Goal: Transaction & Acquisition: Purchase product/service

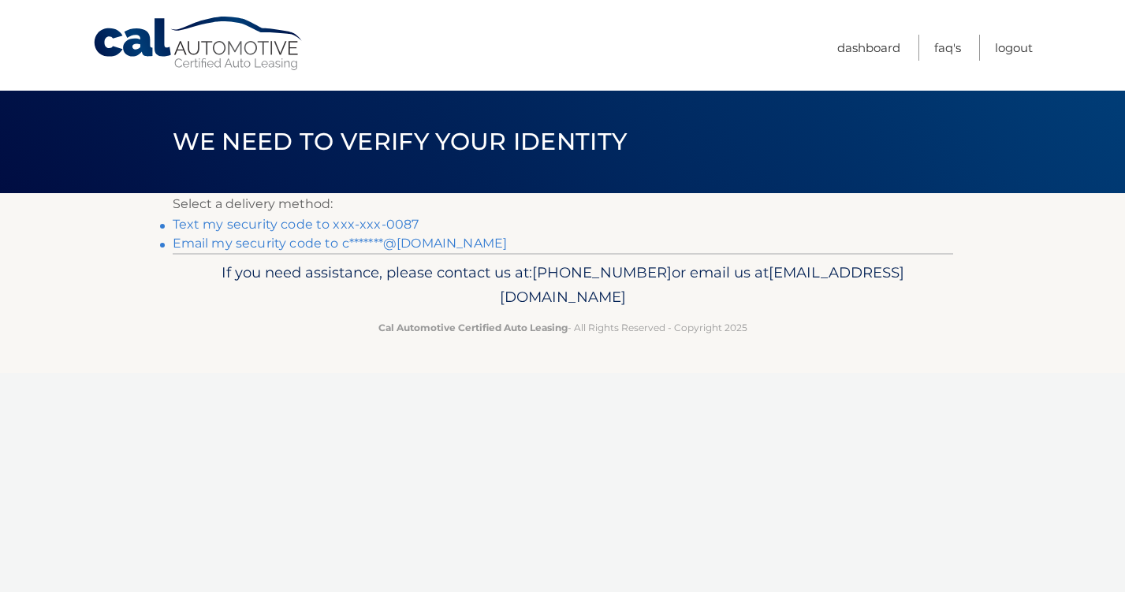
click at [764, 281] on p "If you need assistance, please contact us at: 609-807-3200 or email us at Custo…" at bounding box center [563, 285] width 760 height 50
click at [216, 225] on link "Text my security code to xxx-xxx-0087" at bounding box center [296, 224] width 247 height 15
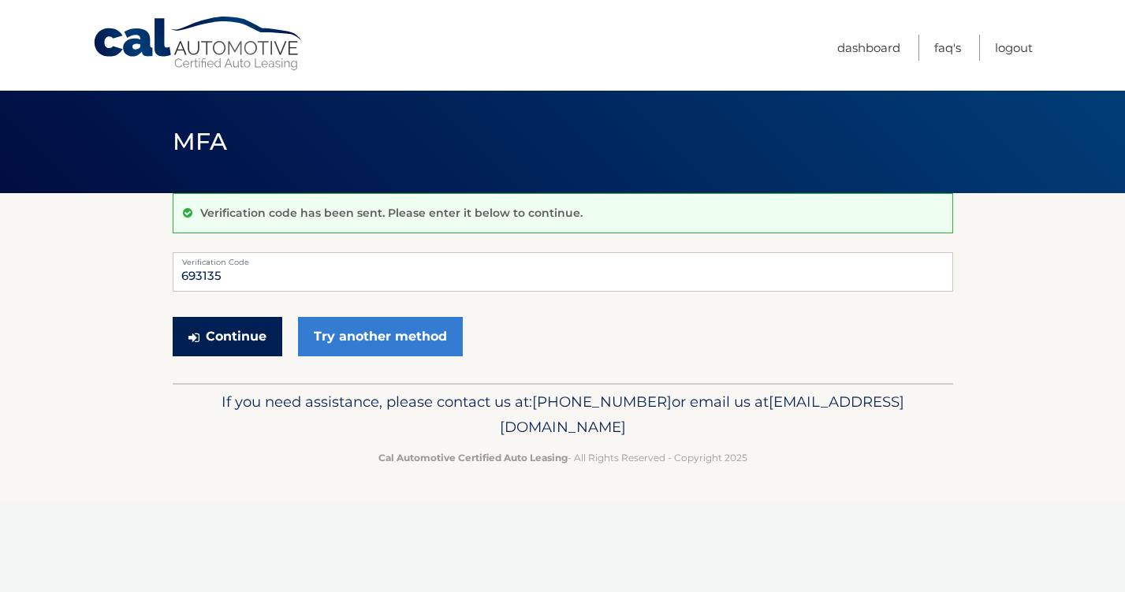
type input "693135"
click at [212, 333] on button "Continue" at bounding box center [228, 336] width 110 height 39
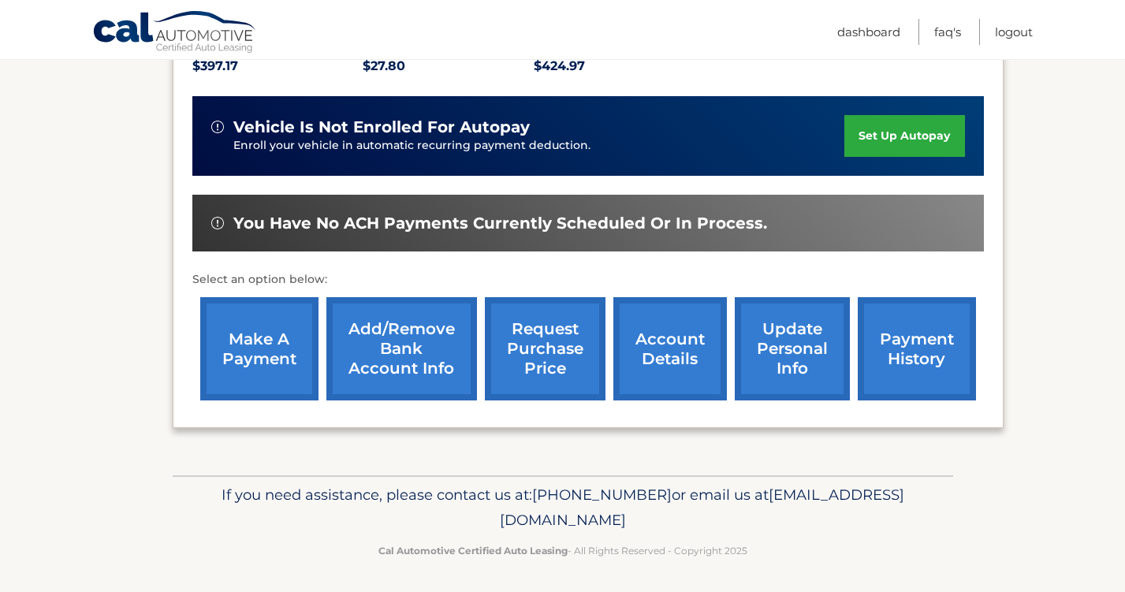
scroll to position [359, 0]
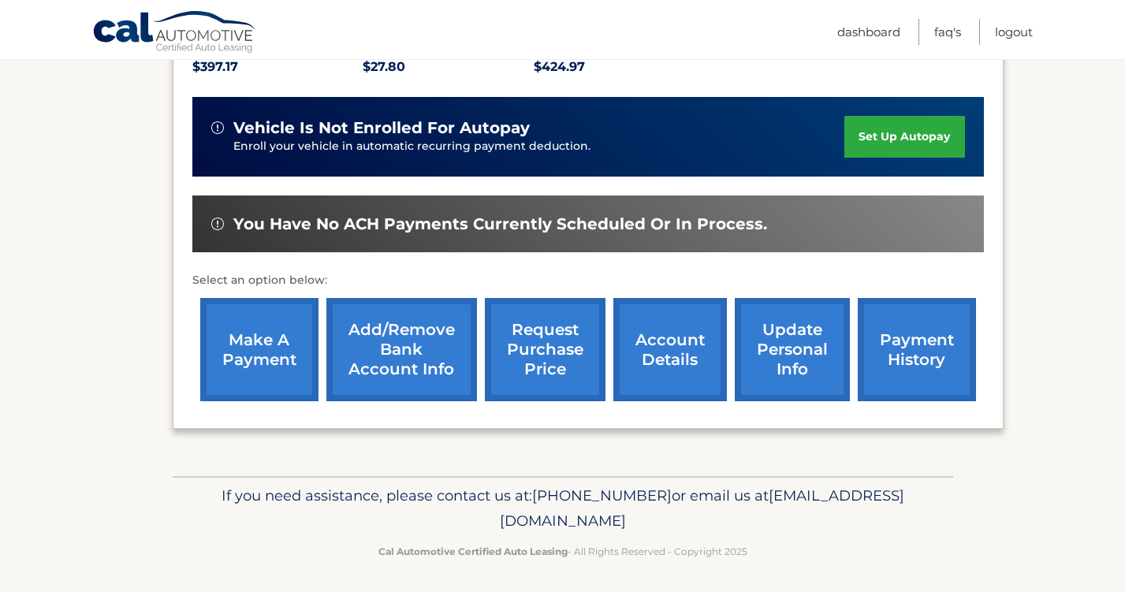
click at [255, 341] on link "make a payment" at bounding box center [259, 349] width 118 height 103
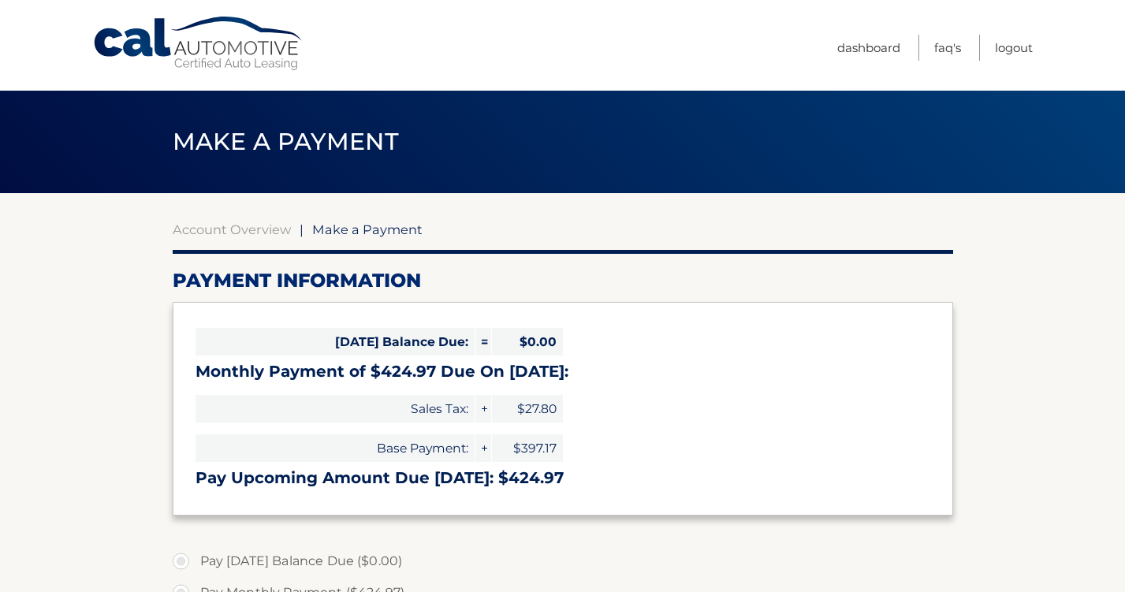
select select "YmIzMzViYWUtMDM2ZC00ODdmLWFmY2ItNmU4ODBkZTRmMTRk"
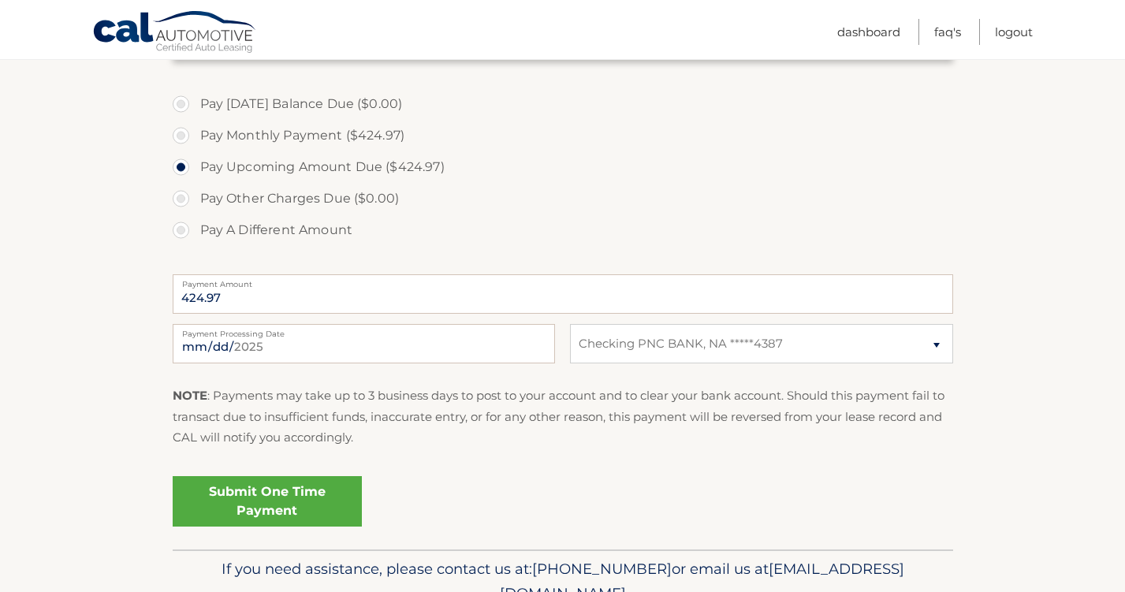
scroll to position [459, 0]
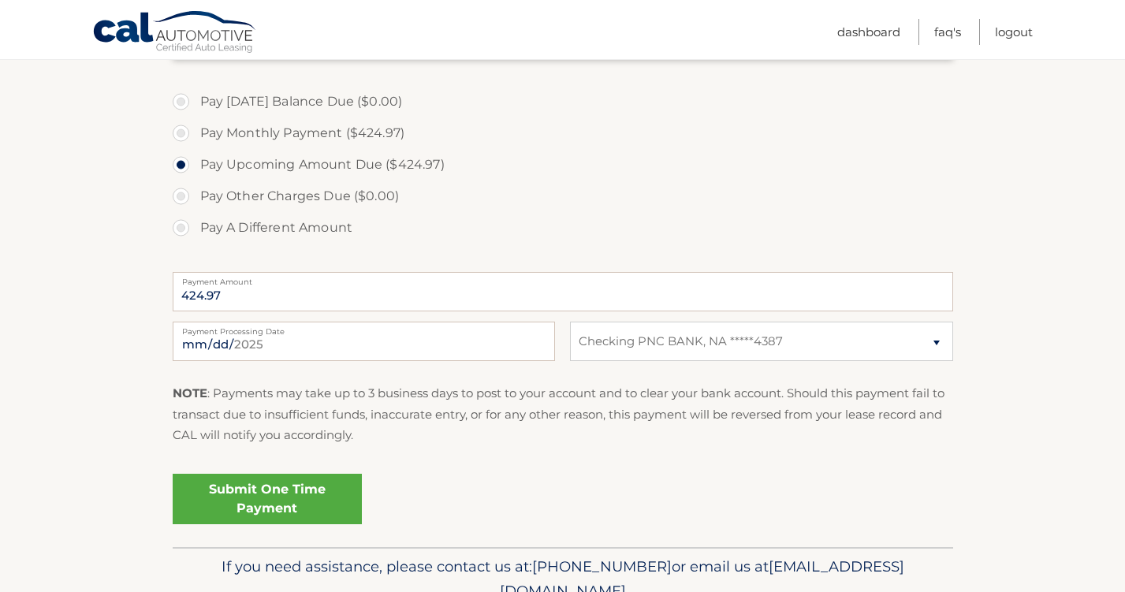
click at [229, 496] on link "Submit One Time Payment" at bounding box center [267, 499] width 189 height 50
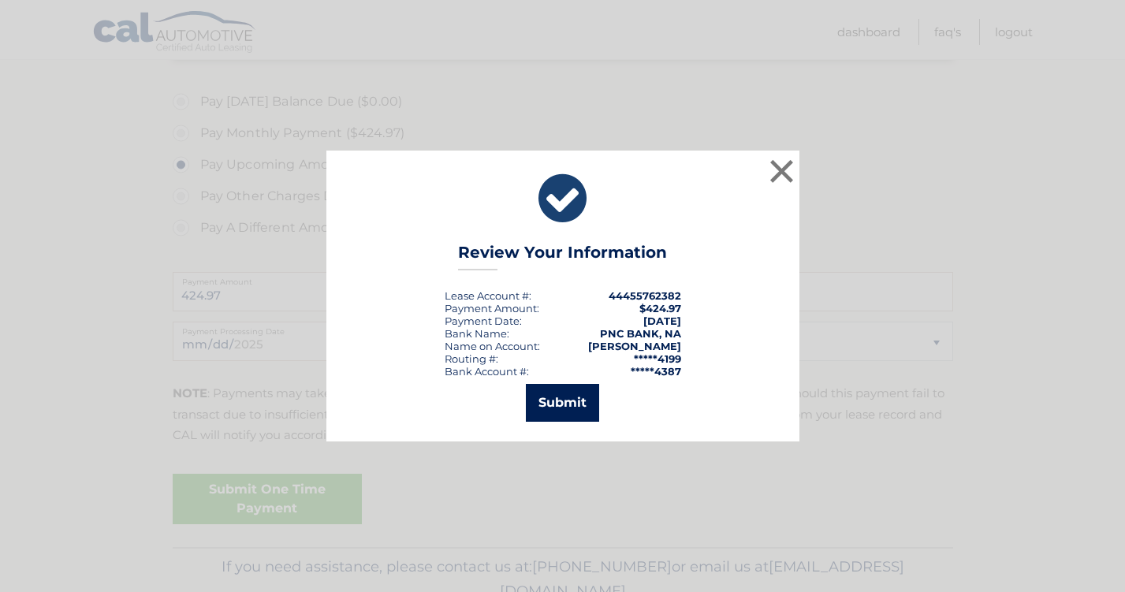
click at [563, 396] on button "Submit" at bounding box center [562, 403] width 73 height 38
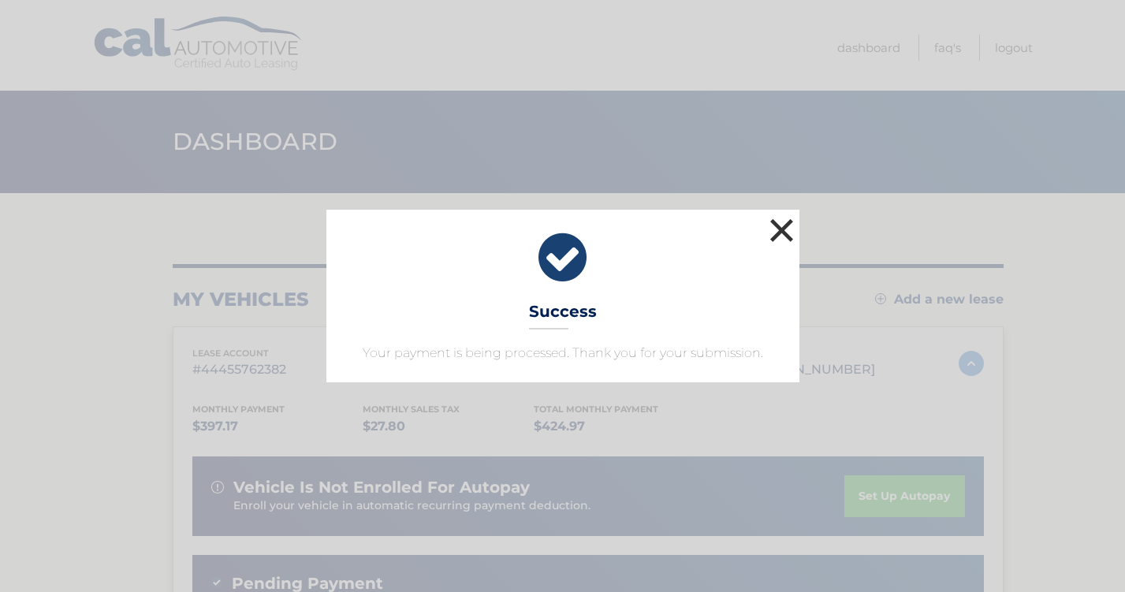
click at [781, 225] on button "×" at bounding box center [782, 230] width 32 height 32
